Goal: Task Accomplishment & Management: Manage account settings

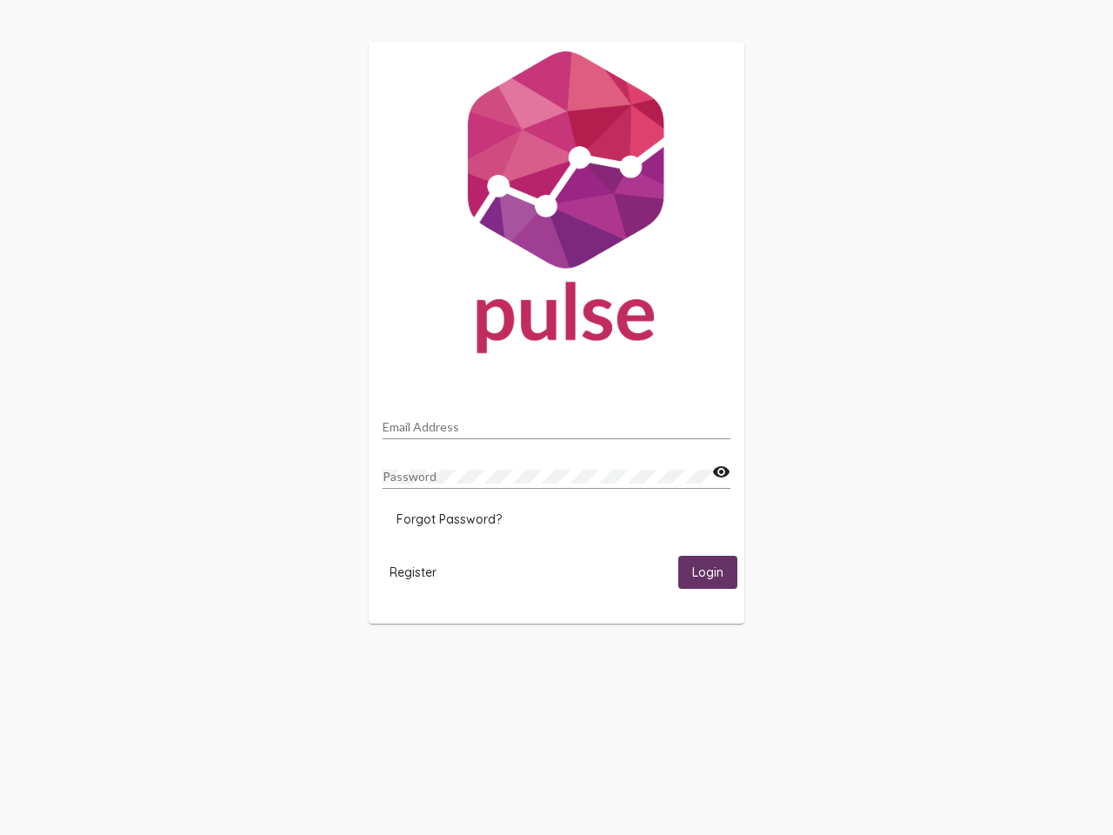
click at [557, 422] on input "Email Address" at bounding box center [557, 427] width 348 height 14
click at [721, 472] on mat-icon "visibility" at bounding box center [721, 472] width 18 height 21
click at [449, 519] on span "Forgot Password?" at bounding box center [449, 519] width 105 height 16
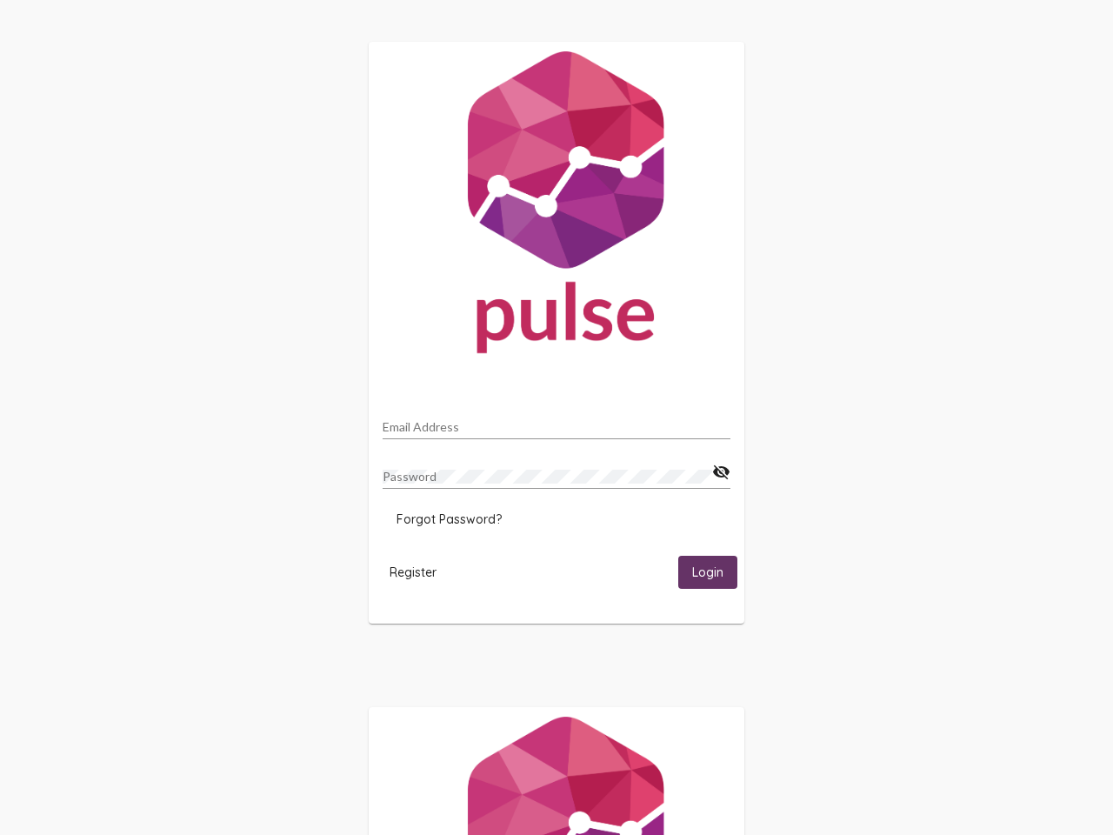
click at [413, 571] on span "Register" at bounding box center [413, 572] width 47 height 16
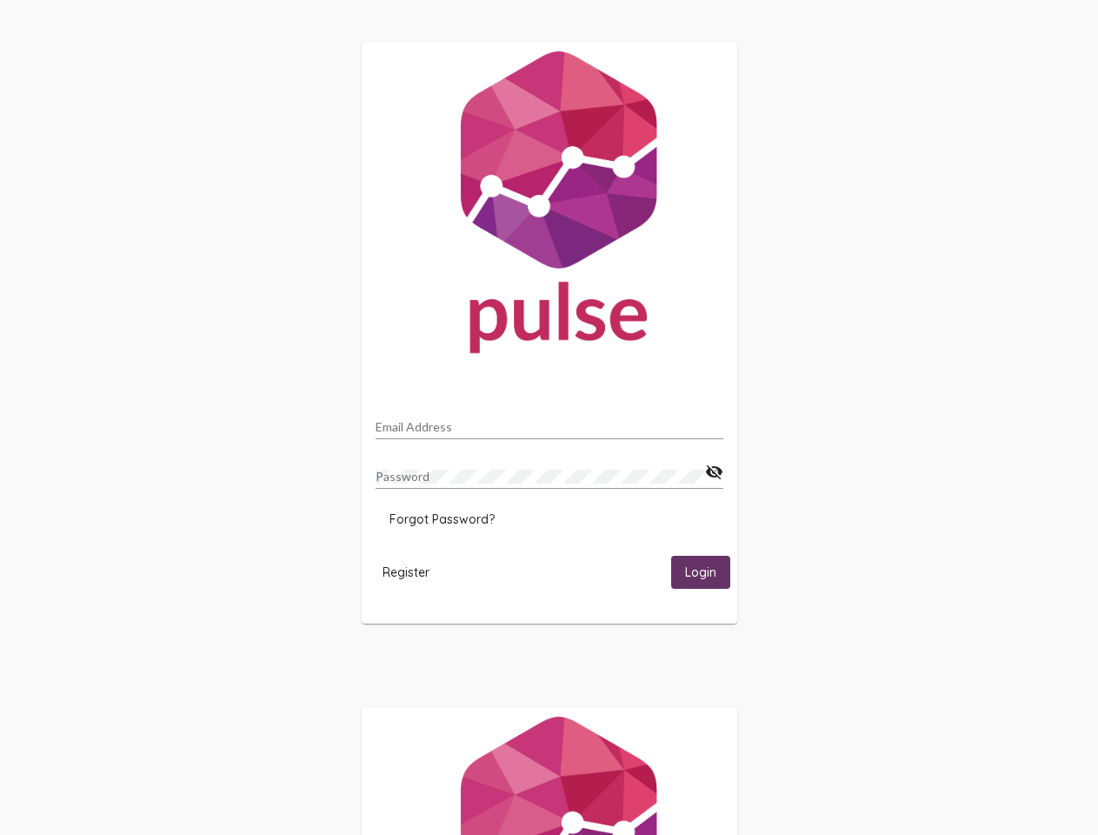
click at [708, 571] on span "Login" at bounding box center [700, 573] width 31 height 16
